Goal: Task Accomplishment & Management: Manage account settings

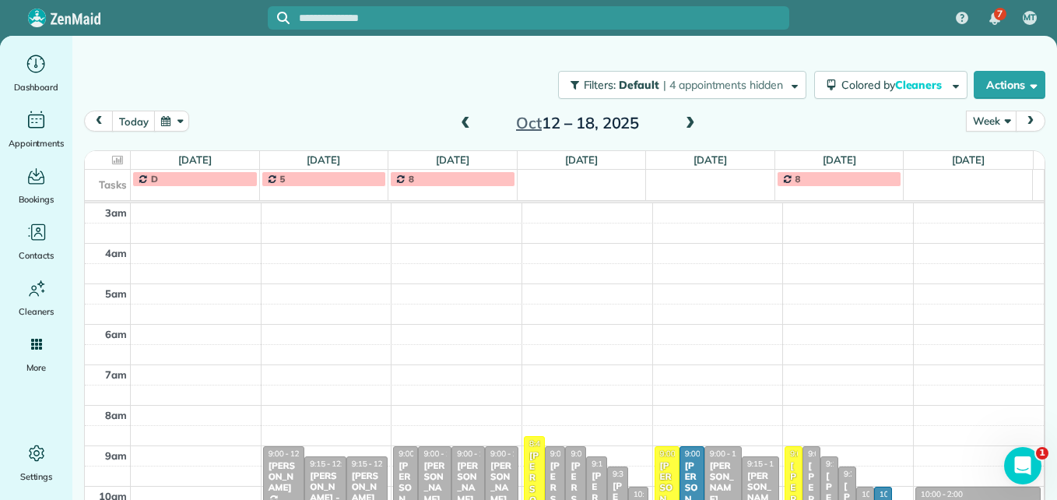
scroll to position [163, 0]
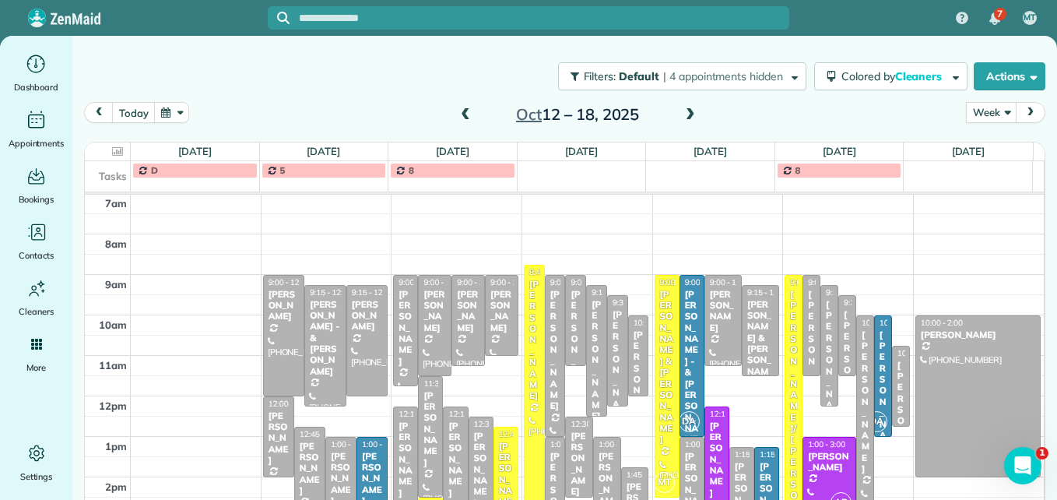
click at [686, 116] on span at bounding box center [690, 115] width 17 height 14
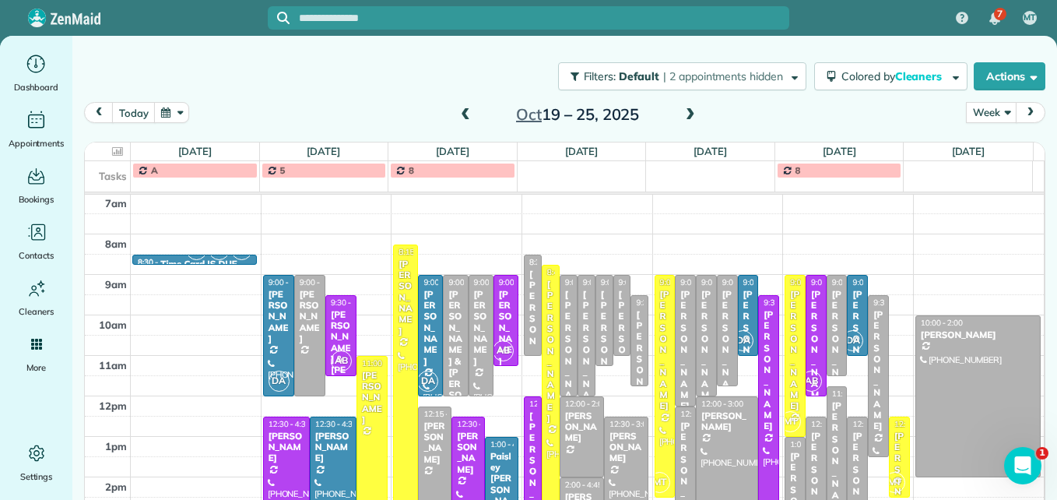
click at [460, 120] on span at bounding box center [465, 115] width 17 height 14
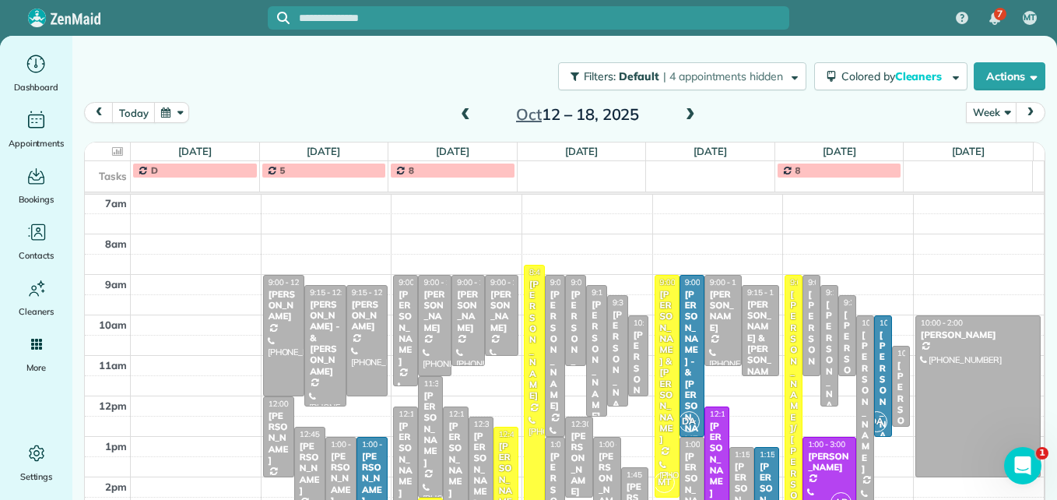
click at [460, 120] on span at bounding box center [465, 115] width 17 height 14
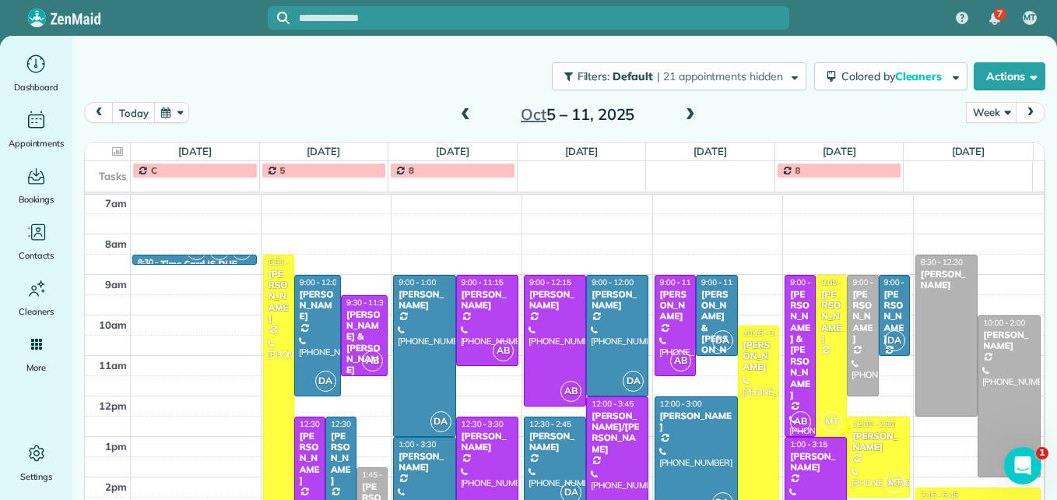
click at [460, 120] on span at bounding box center [465, 115] width 17 height 14
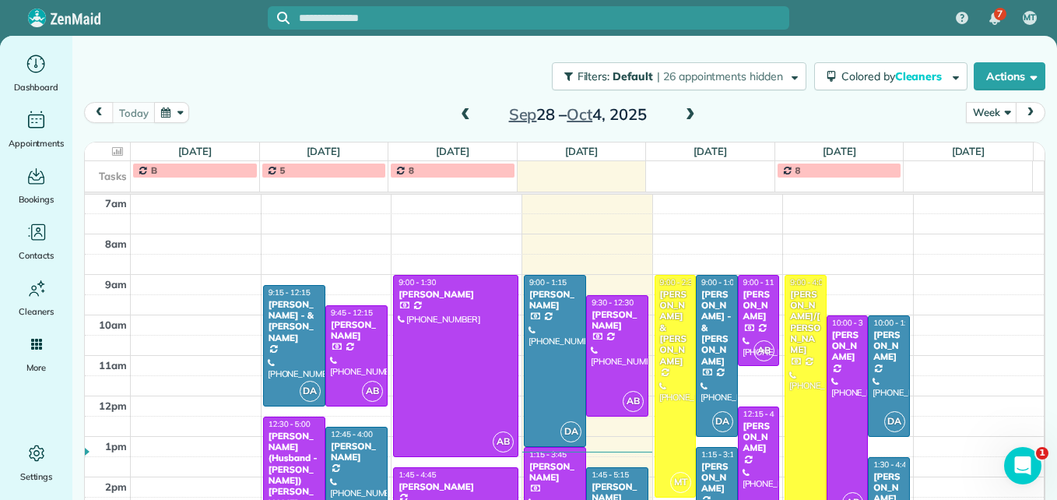
click at [460, 120] on span at bounding box center [465, 115] width 17 height 14
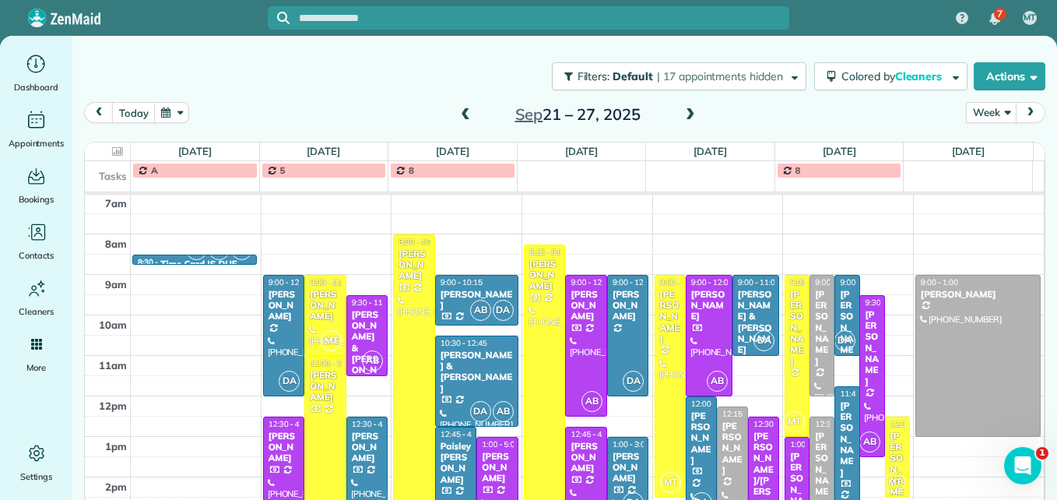
click at [684, 119] on span at bounding box center [690, 115] width 17 height 14
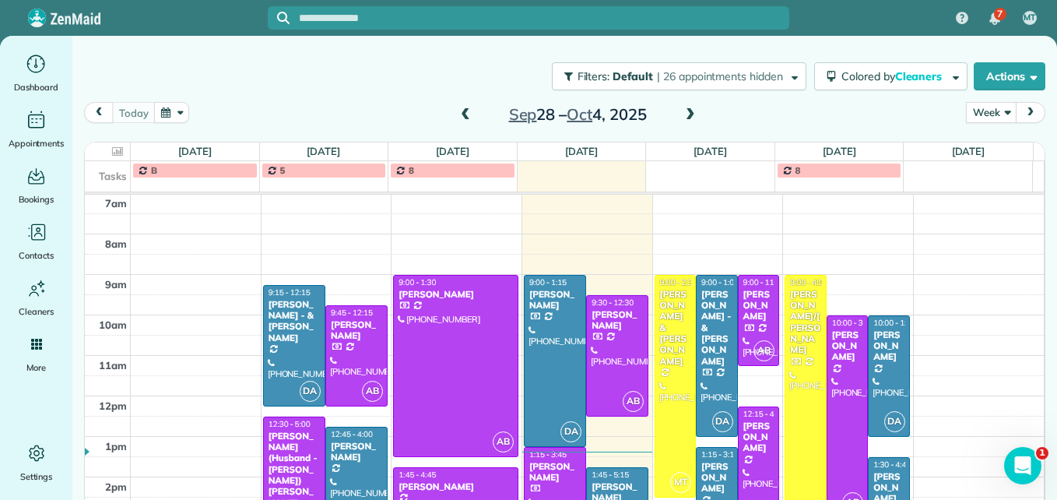
click at [684, 119] on span at bounding box center [690, 115] width 17 height 14
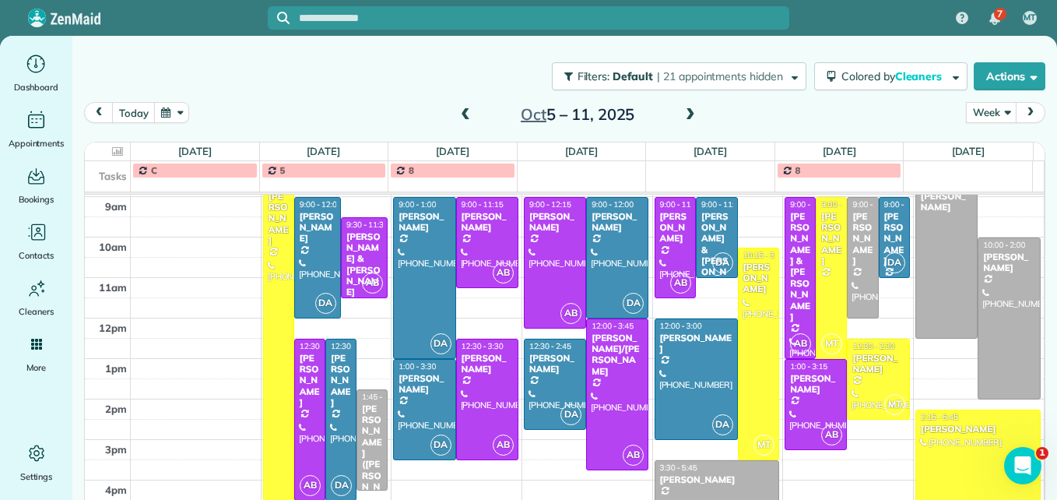
scroll to position [257, 0]
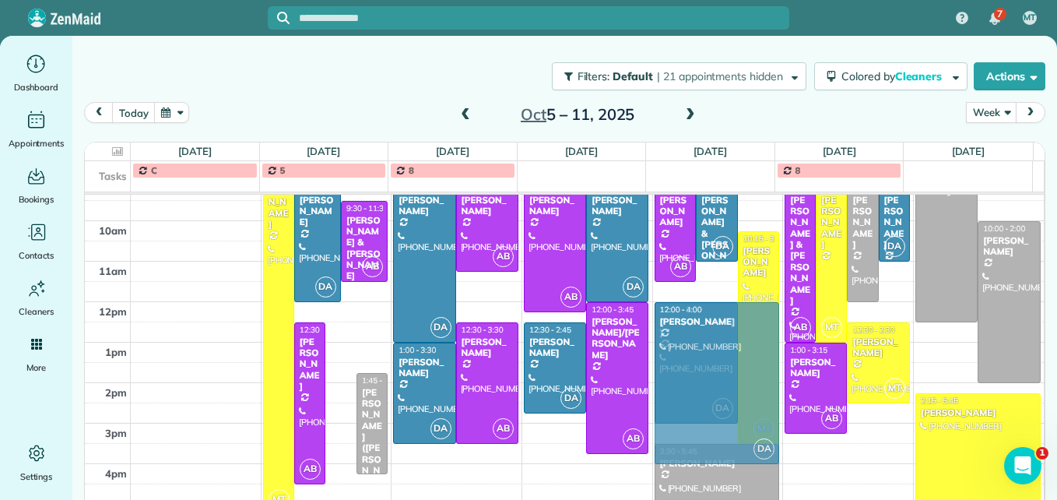
drag, startPoint x: 336, startPoint y: 387, endPoint x: 710, endPoint y: 362, distance: 374.4
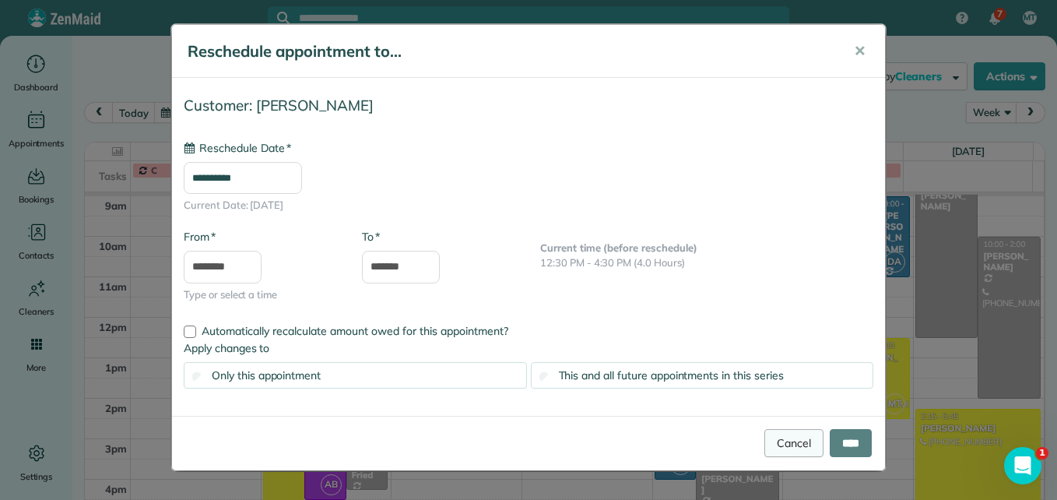
type input "**********"
click at [847, 442] on input "****" at bounding box center [851, 443] width 42 height 28
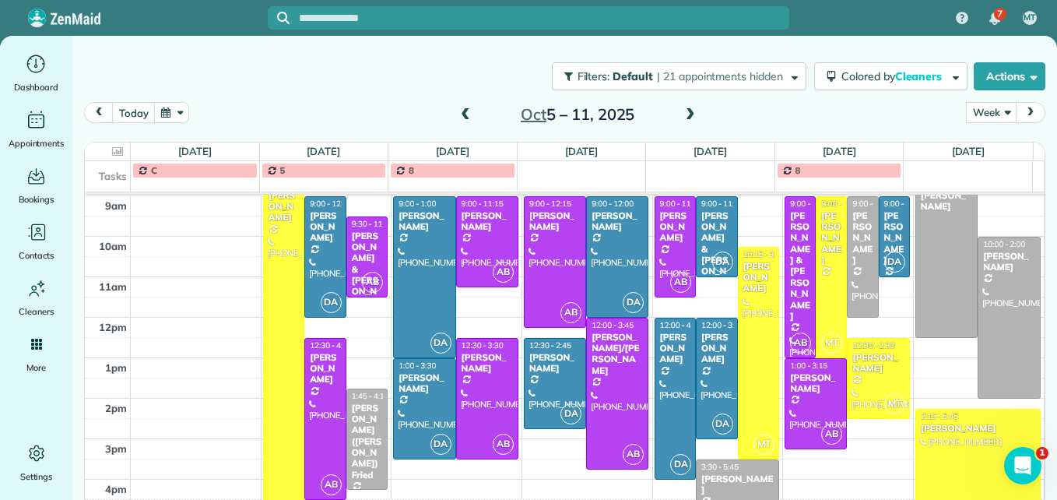
click at [461, 111] on span at bounding box center [465, 115] width 17 height 14
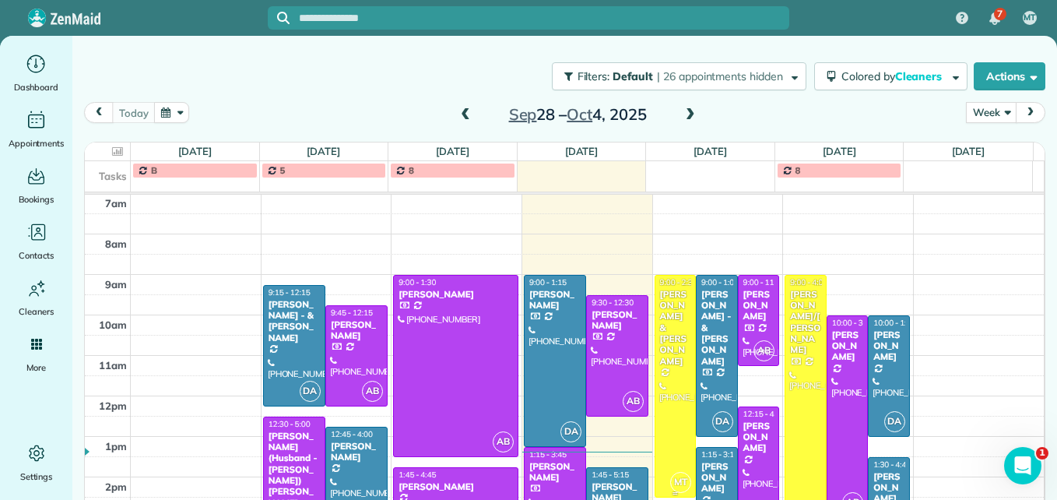
click at [656, 380] on div at bounding box center [675, 385] width 40 height 221
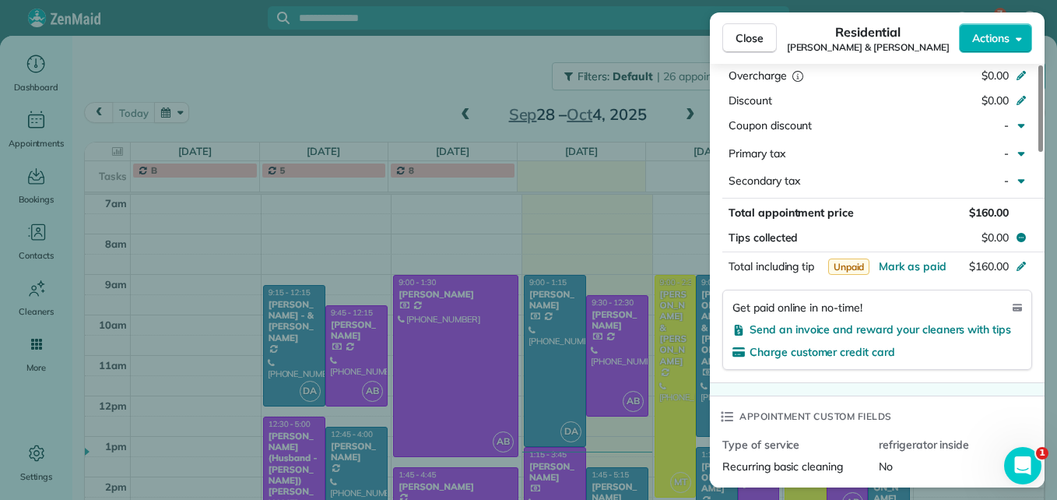
scroll to position [865, 0]
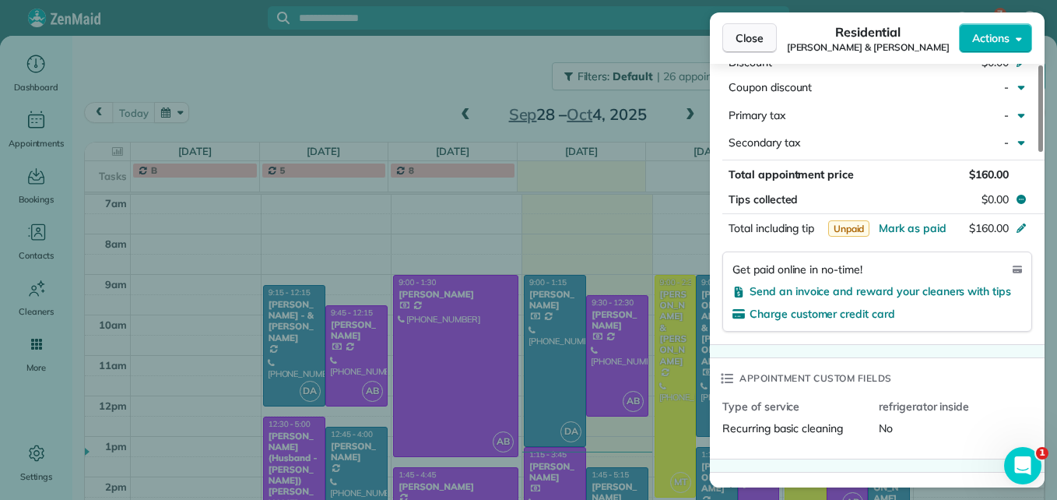
click at [733, 33] on button "Close" at bounding box center [749, 38] width 54 height 30
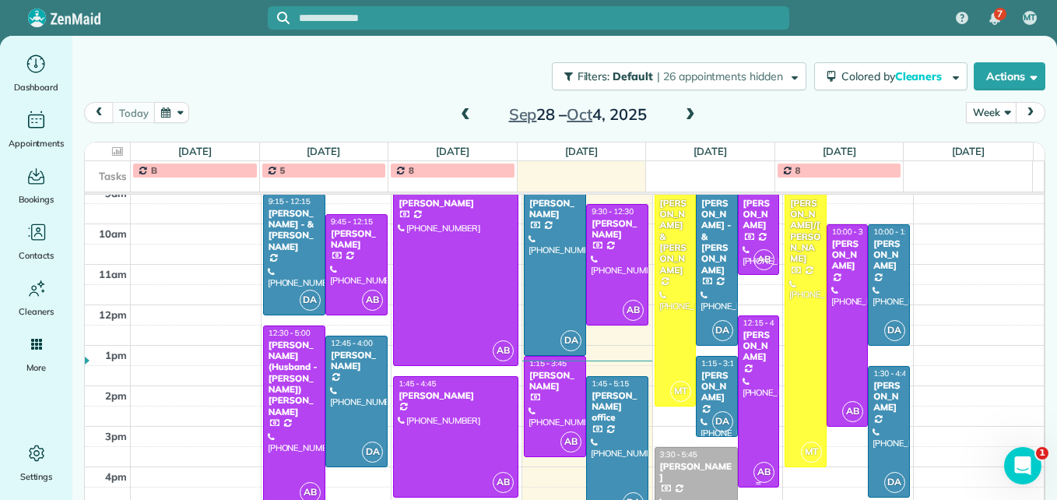
scroll to position [257, 0]
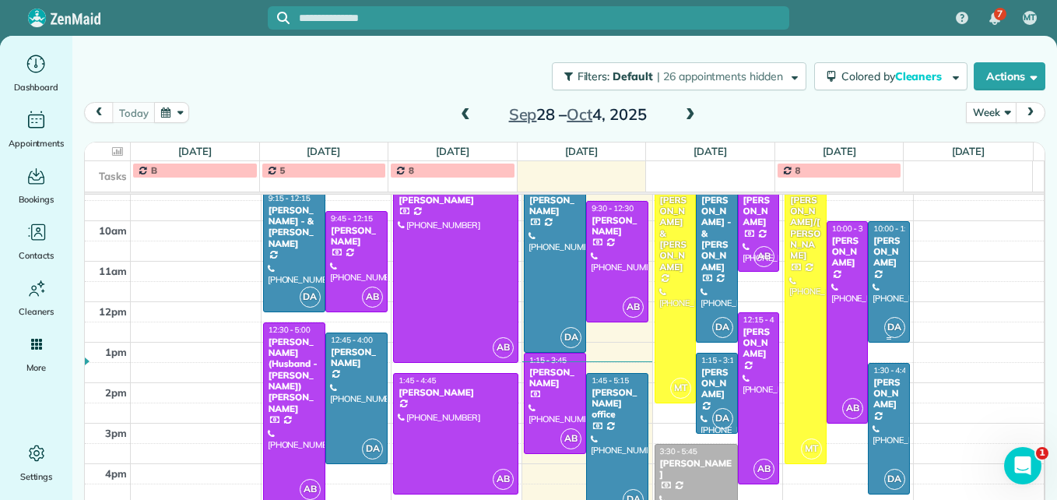
click at [868, 282] on div at bounding box center [888, 282] width 40 height 120
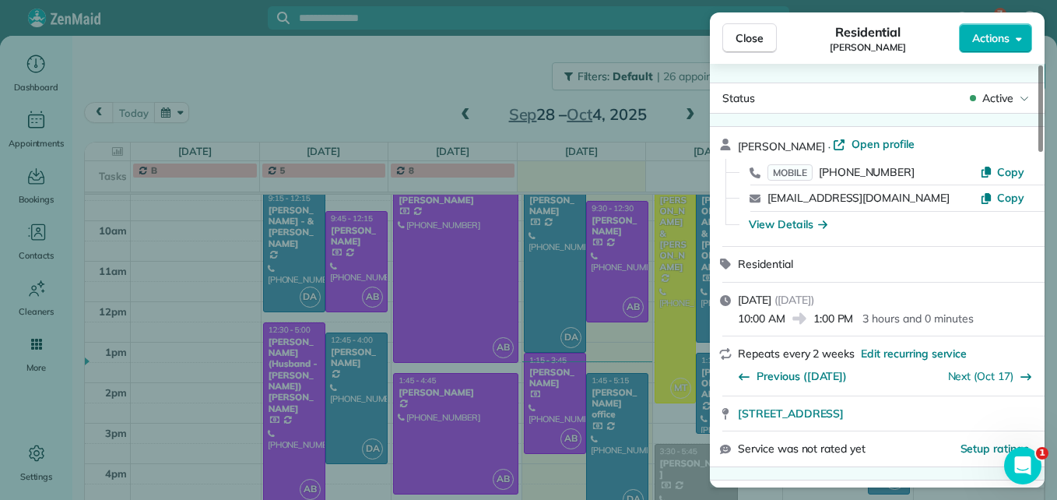
click at [742, 39] on span "Close" at bounding box center [749, 38] width 28 height 16
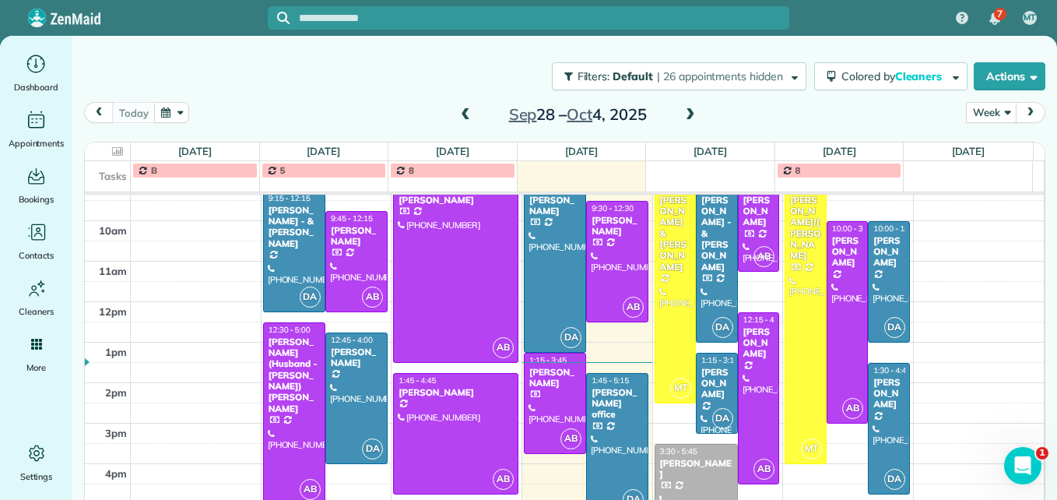
click at [682, 112] on span at bounding box center [690, 115] width 17 height 14
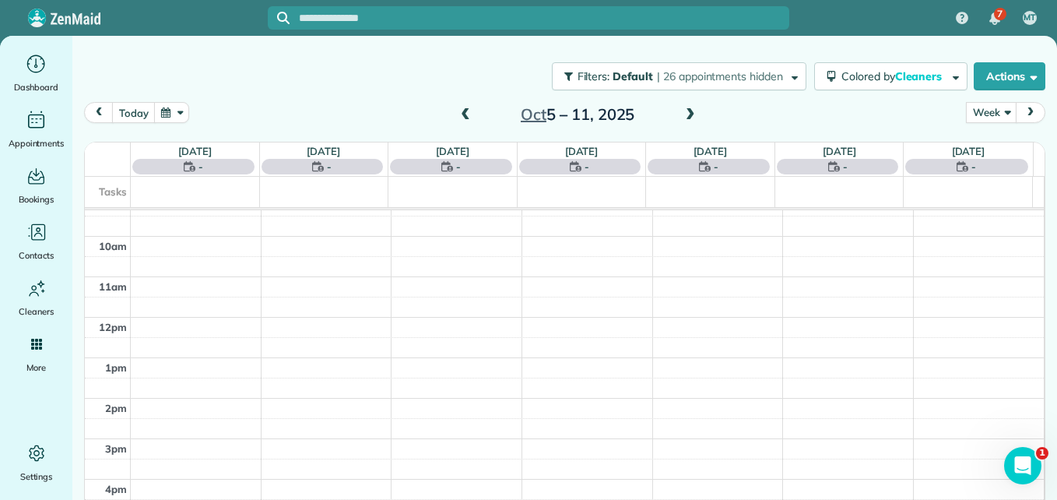
scroll to position [163, 0]
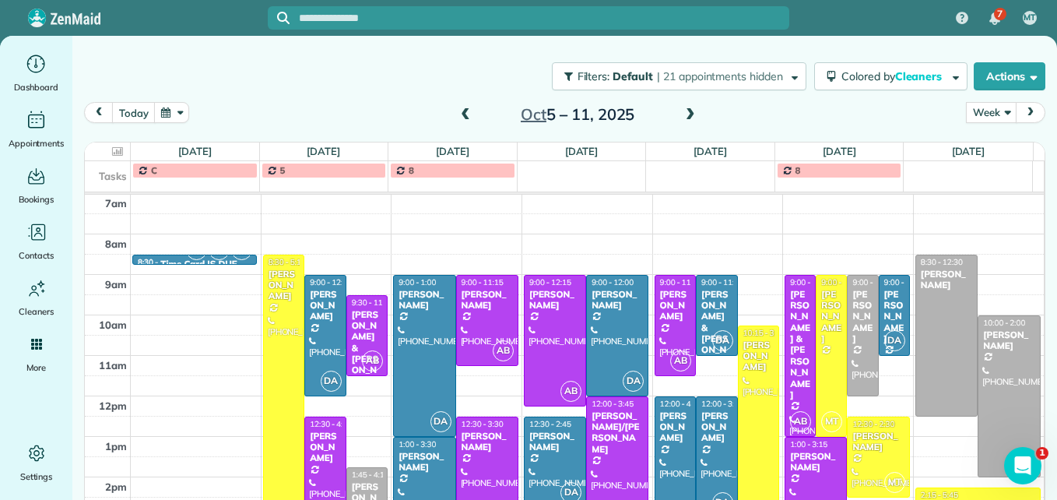
click at [325, 461] on div "[PERSON_NAME]" at bounding box center [325, 446] width 33 height 33
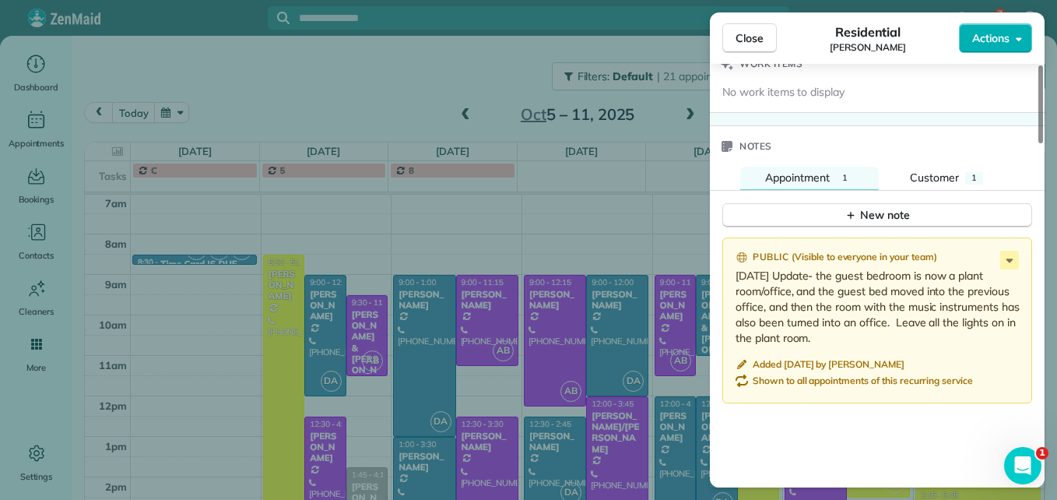
scroll to position [1401, 0]
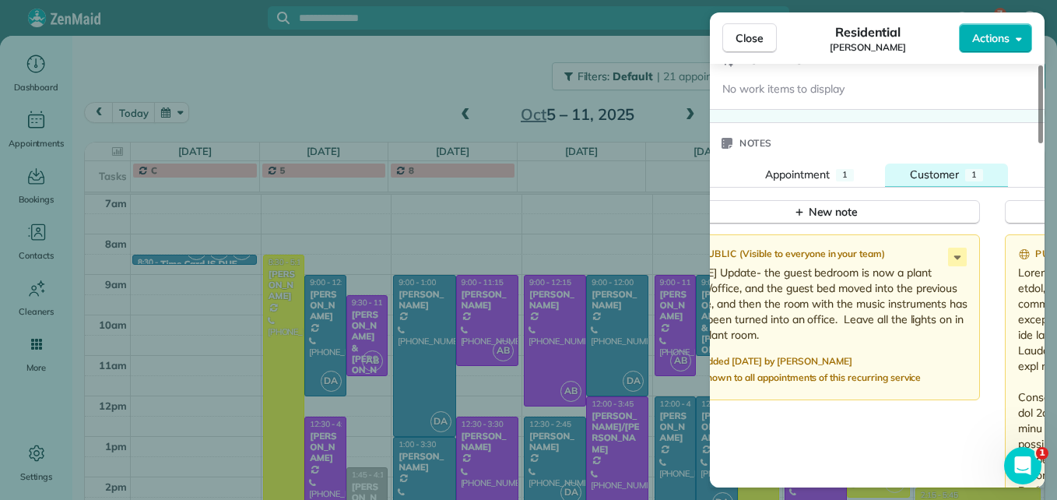
click at [935, 170] on button "Customer 1" at bounding box center [946, 174] width 123 height 23
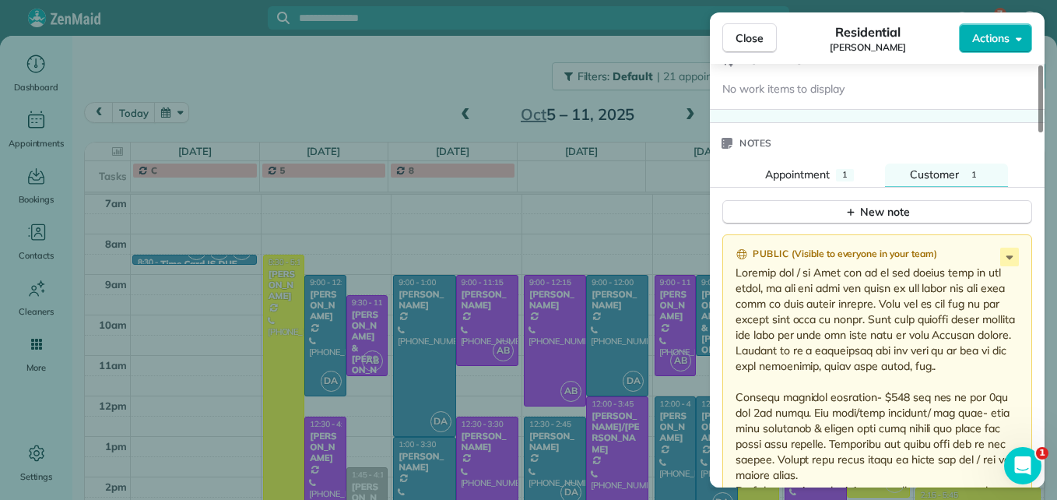
scroll to position [1009, 0]
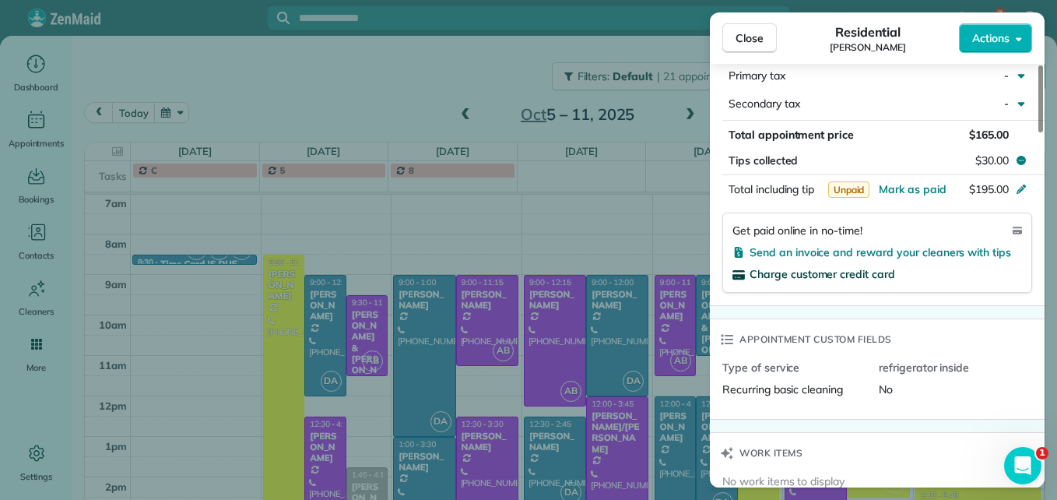
click at [837, 267] on span "Charge customer credit card" at bounding box center [822, 274] width 146 height 14
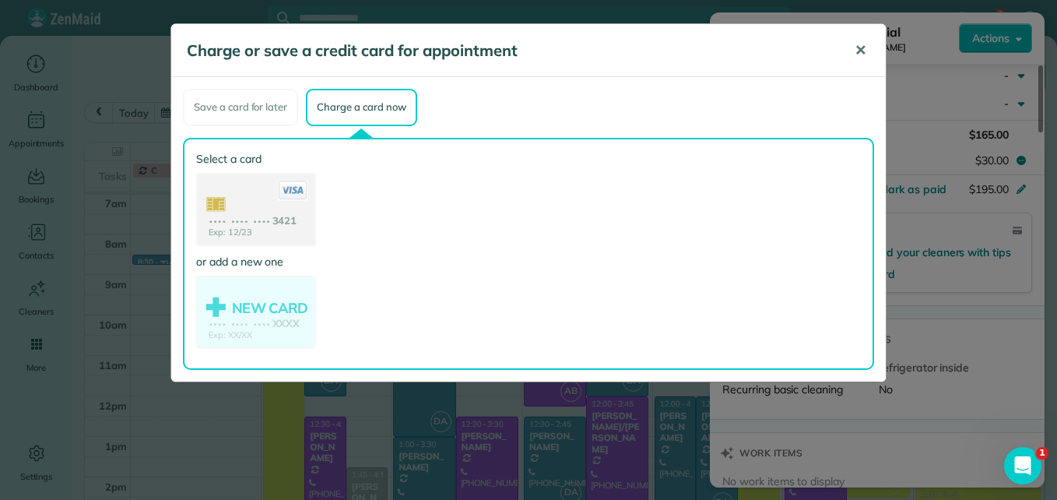
click at [857, 46] on span "✕" at bounding box center [860, 50] width 12 height 18
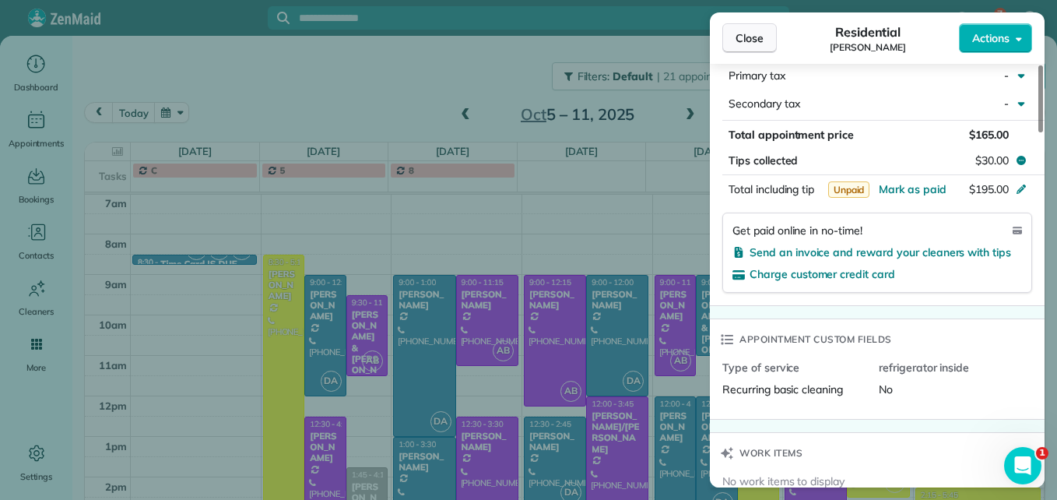
click at [761, 40] on span "Close" at bounding box center [749, 38] width 28 height 16
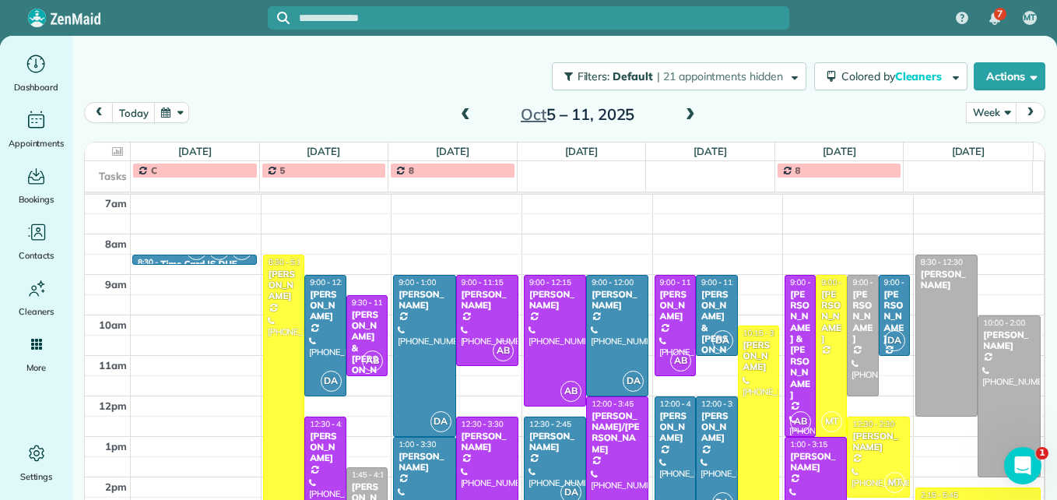
click at [461, 114] on span at bounding box center [465, 115] width 17 height 14
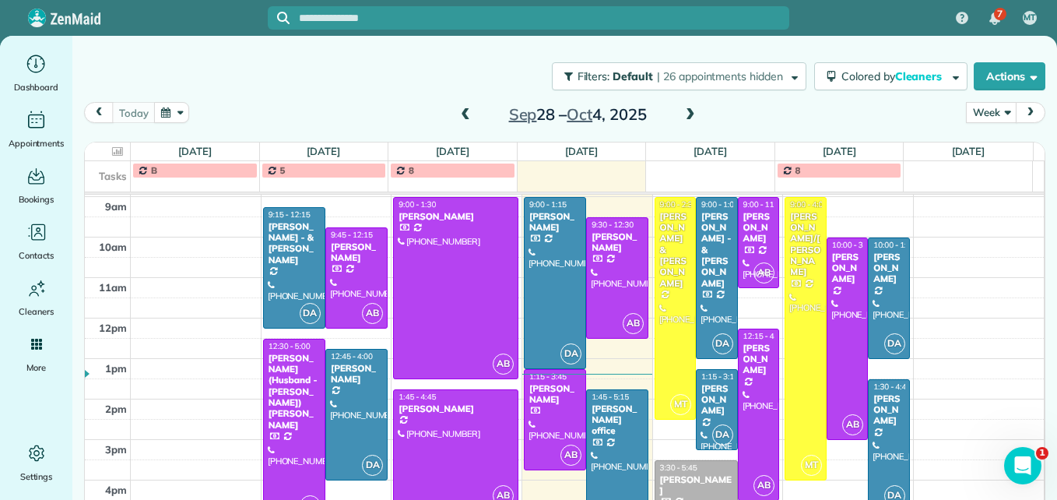
scroll to position [257, 0]
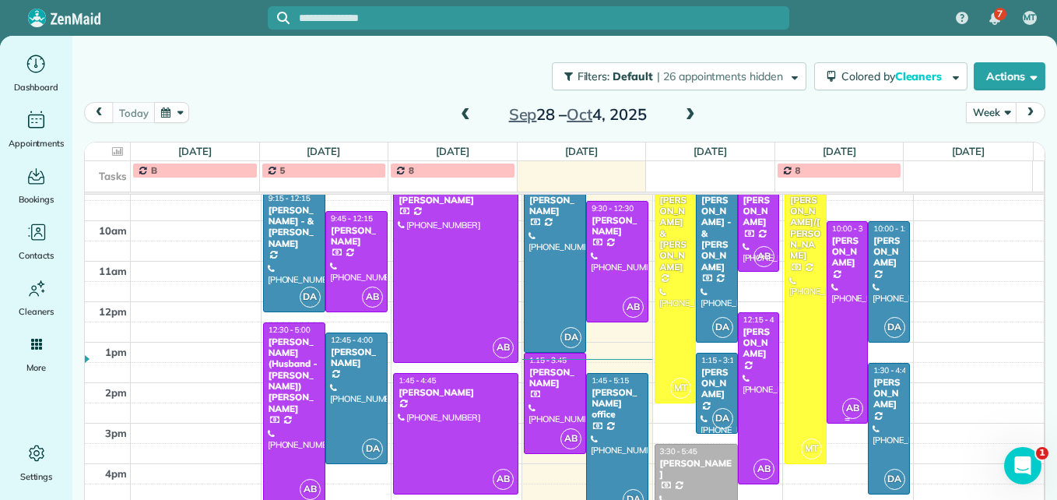
click at [830, 303] on div at bounding box center [847, 322] width 40 height 201
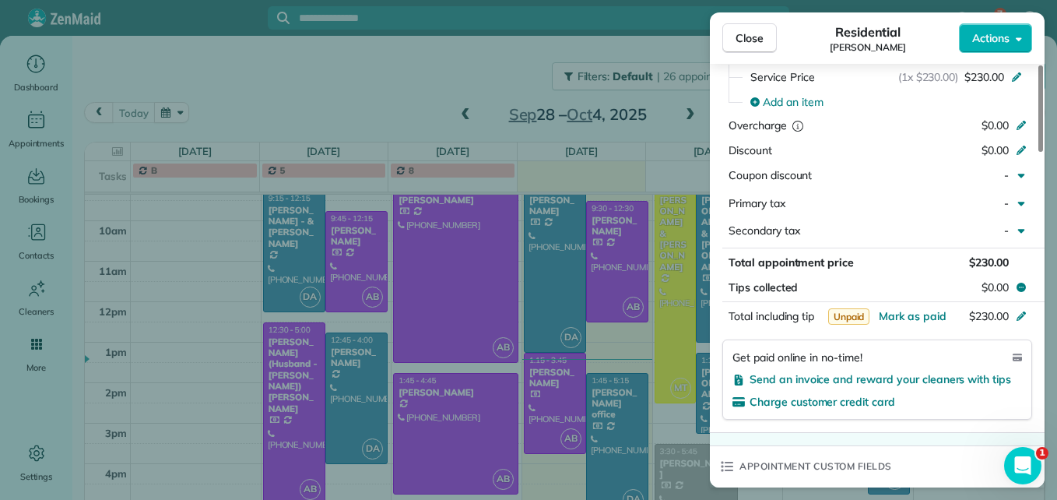
scroll to position [936, 0]
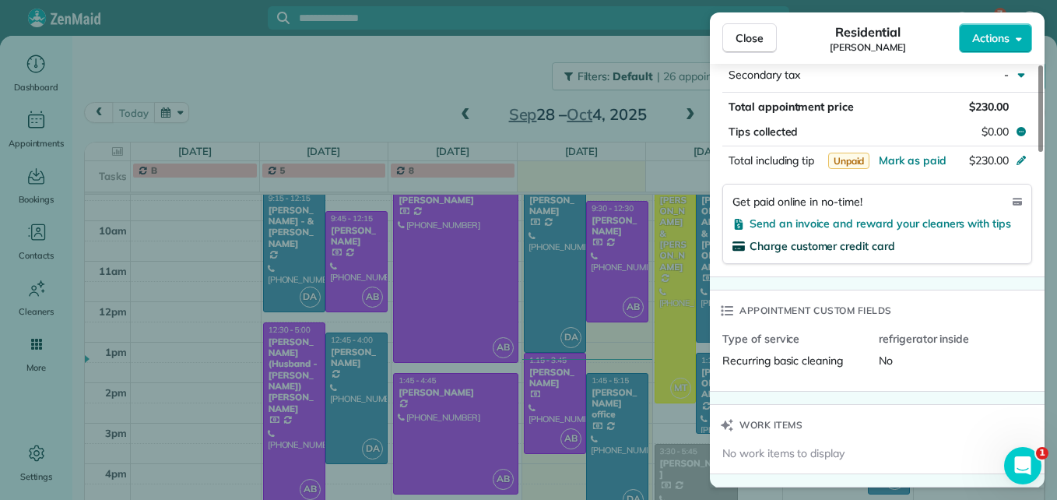
click at [825, 244] on span "Charge customer credit card" at bounding box center [822, 246] width 146 height 14
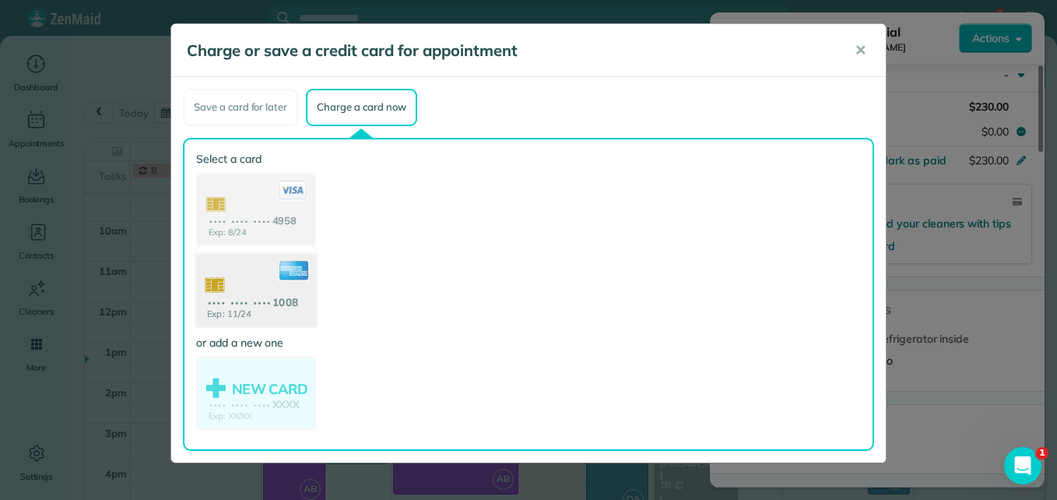
click at [247, 300] on use at bounding box center [256, 291] width 120 height 75
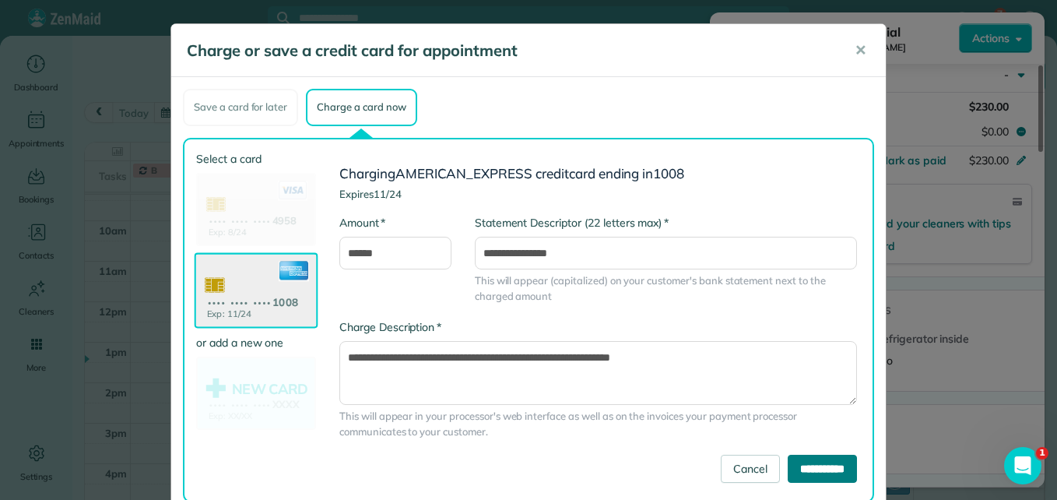
click at [802, 473] on input "**********" at bounding box center [822, 468] width 69 height 28
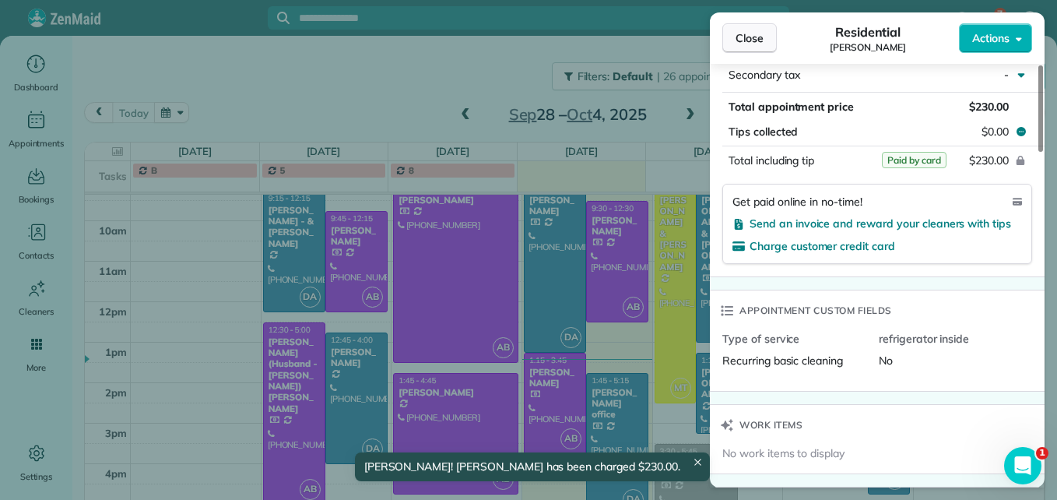
click at [760, 42] on span "Close" at bounding box center [749, 38] width 28 height 16
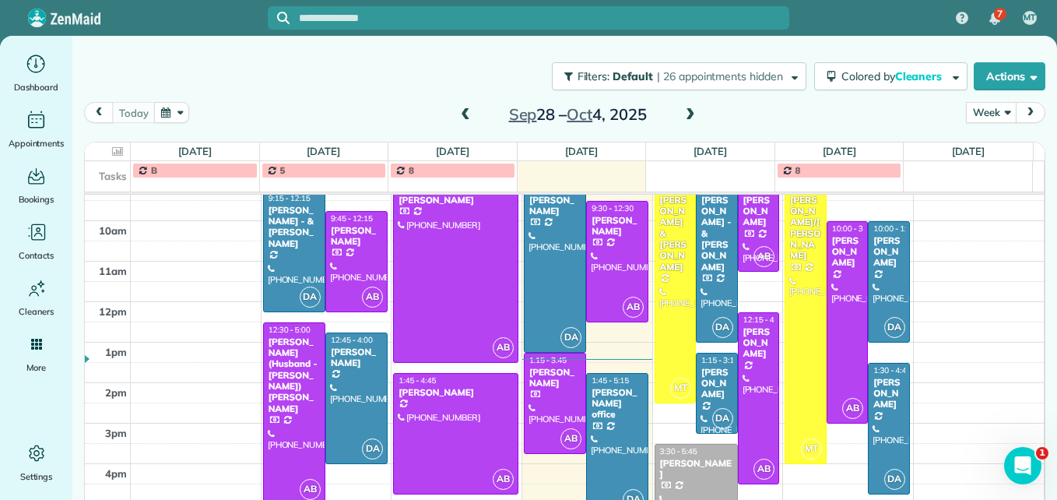
click at [682, 110] on span at bounding box center [690, 115] width 17 height 14
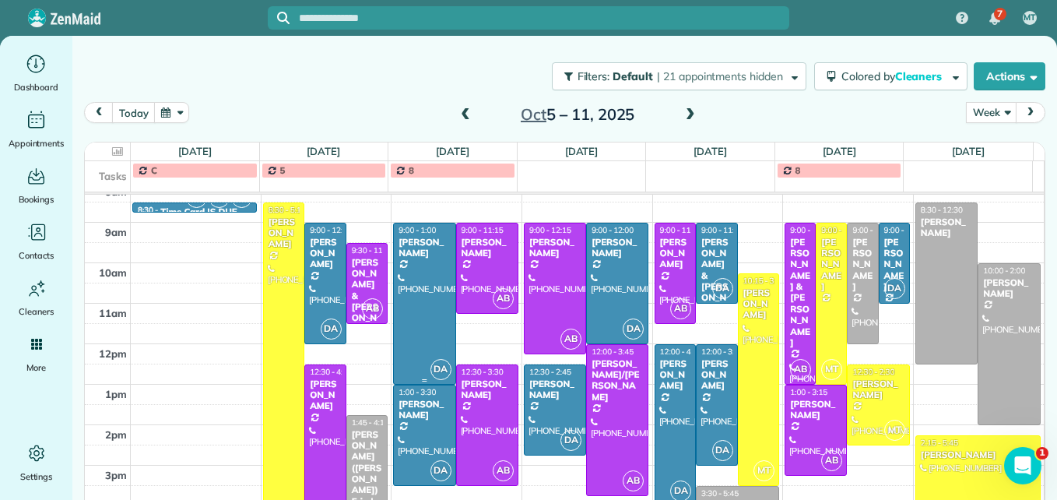
scroll to position [240, 0]
